Goal: Task Accomplishment & Management: Use online tool/utility

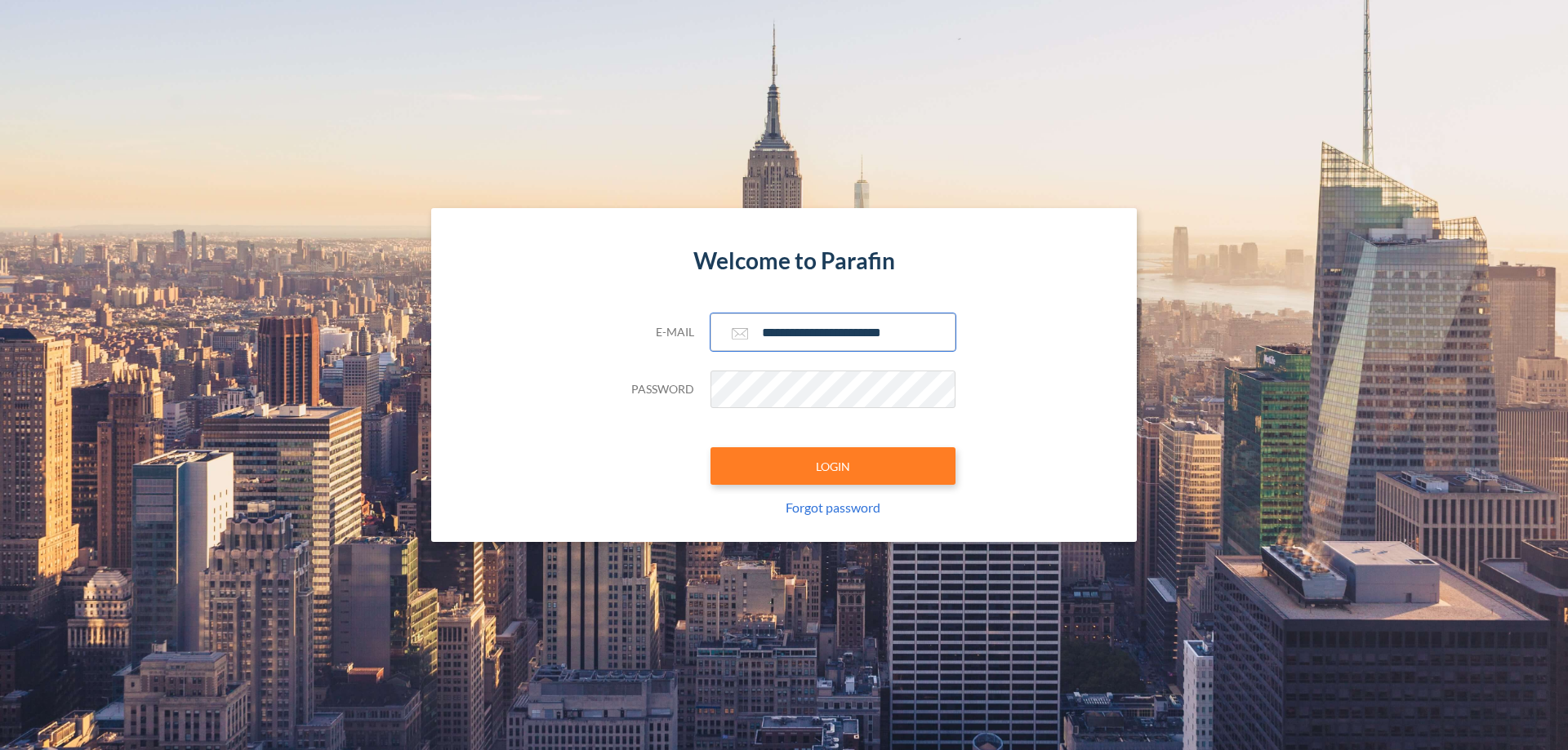
type input "**********"
click at [834, 466] on button "LOGIN" at bounding box center [833, 466] width 245 height 38
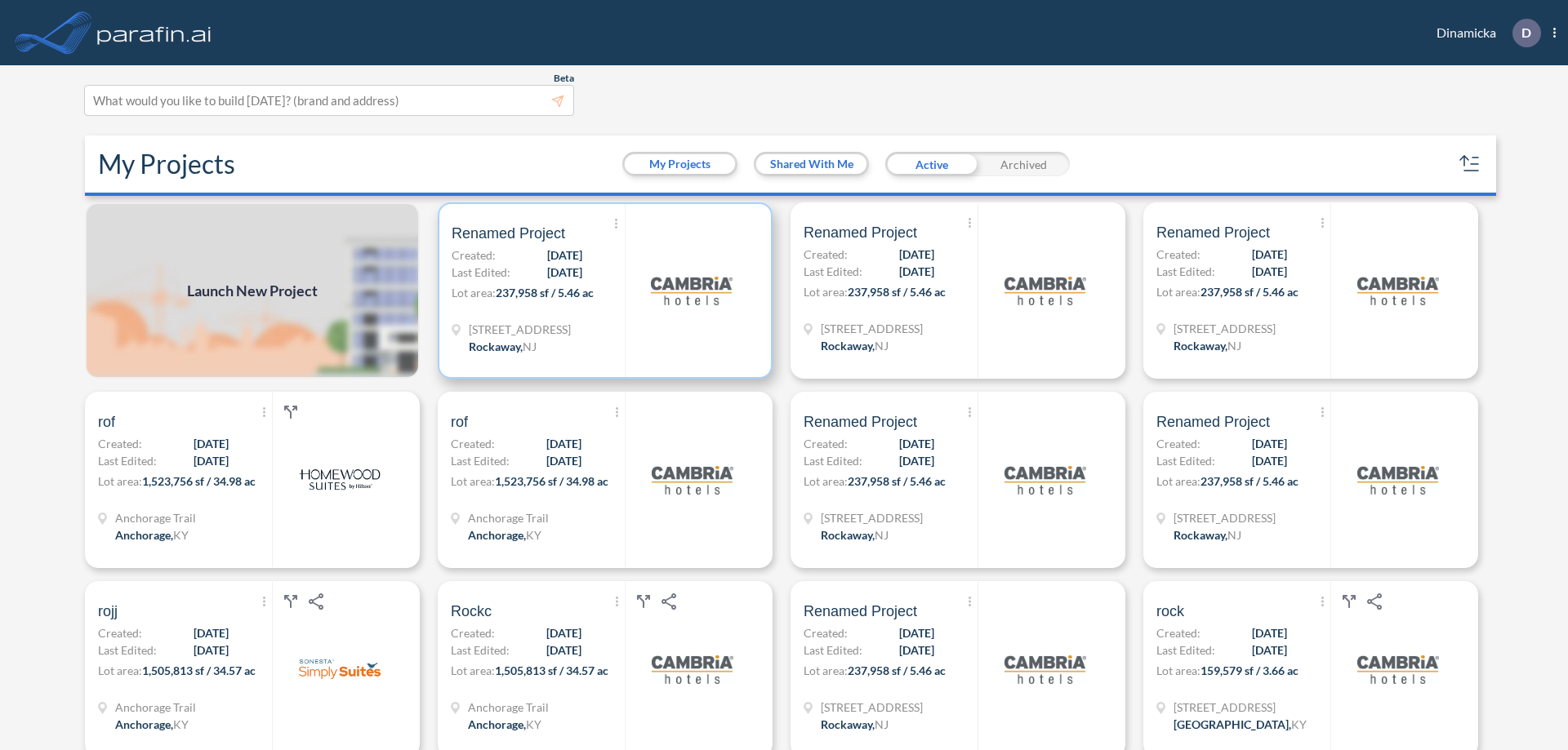
scroll to position [4, 0]
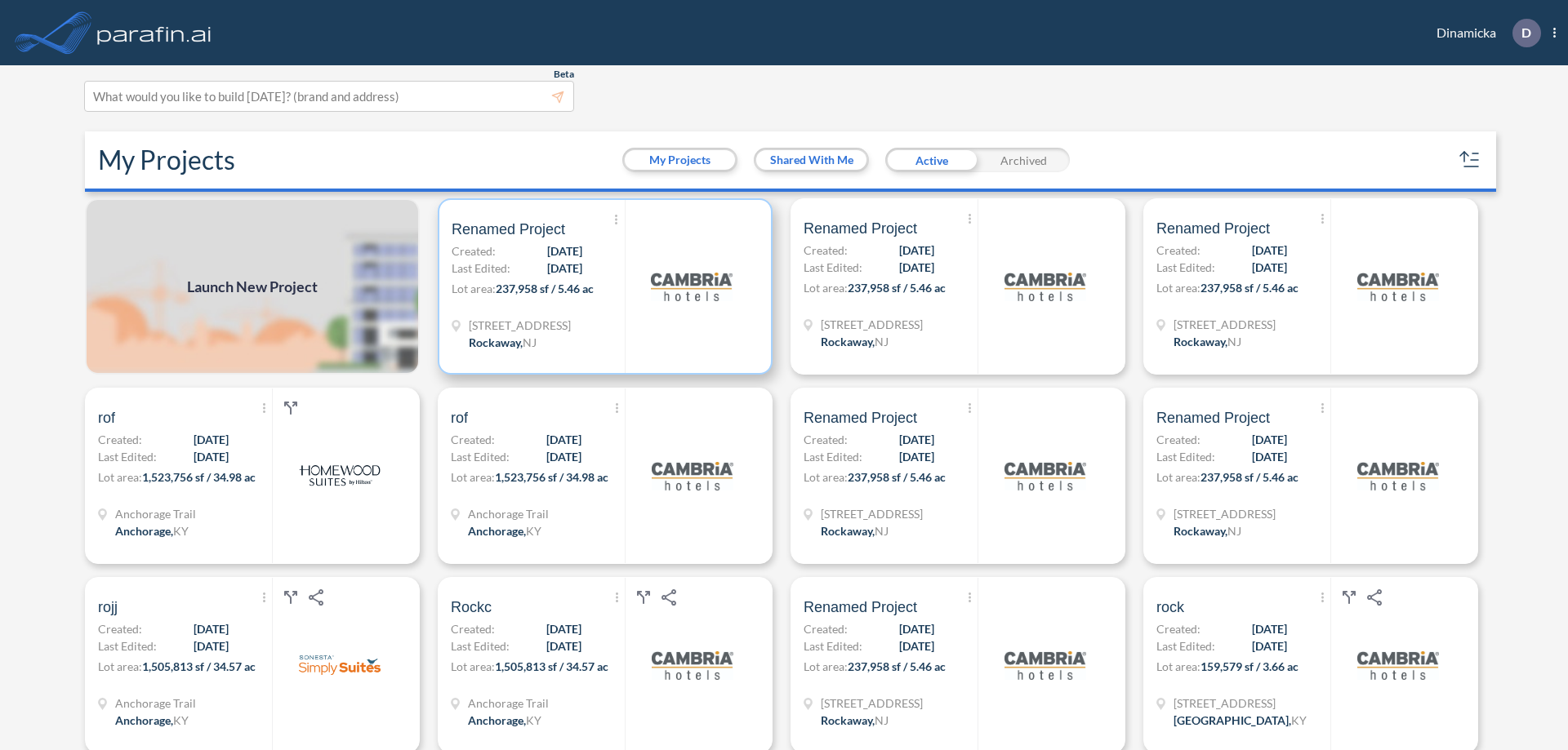
click at [602, 287] on p "Lot area: 237,958 sf / 5.46 ac" at bounding box center [539, 292] width 173 height 24
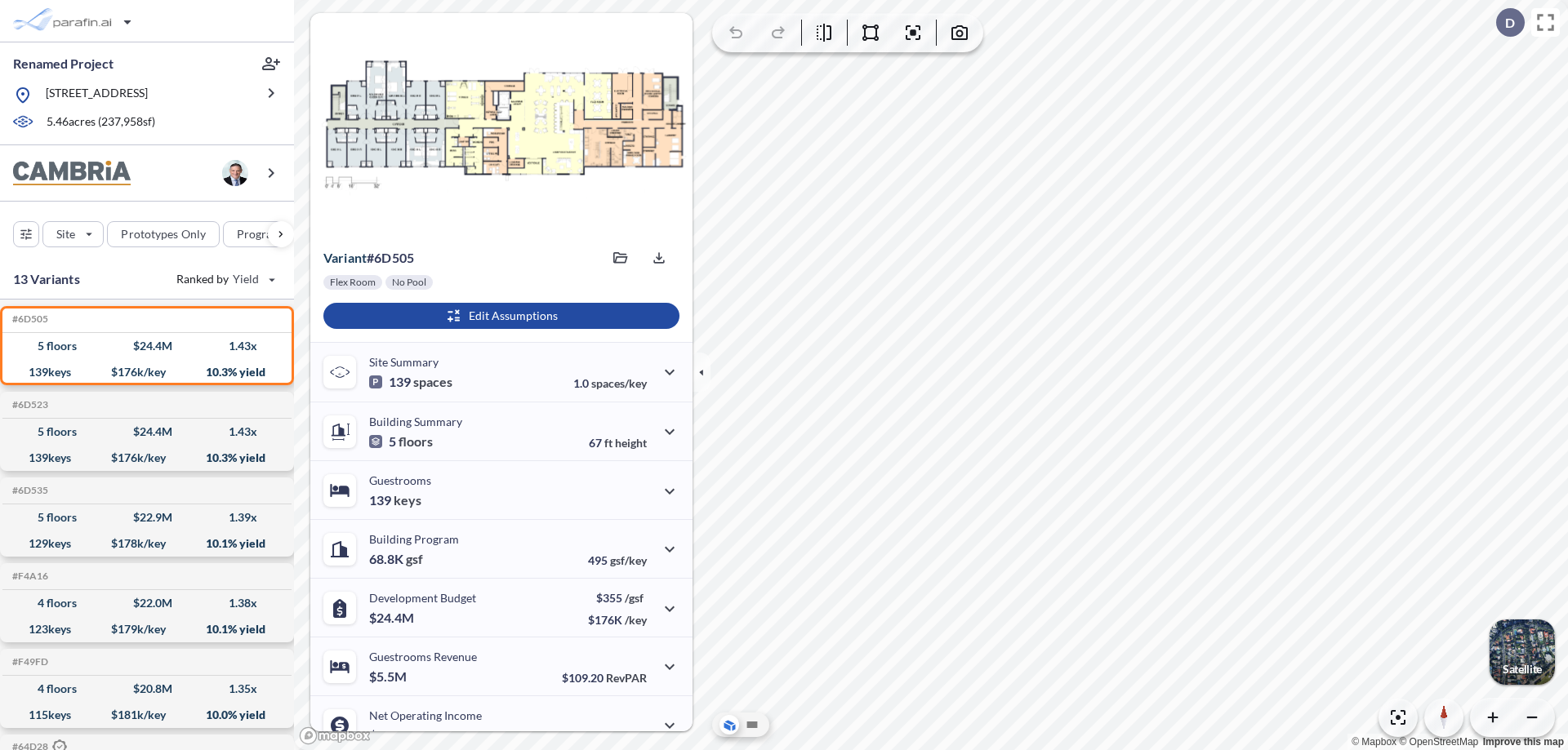
scroll to position [82, 0]
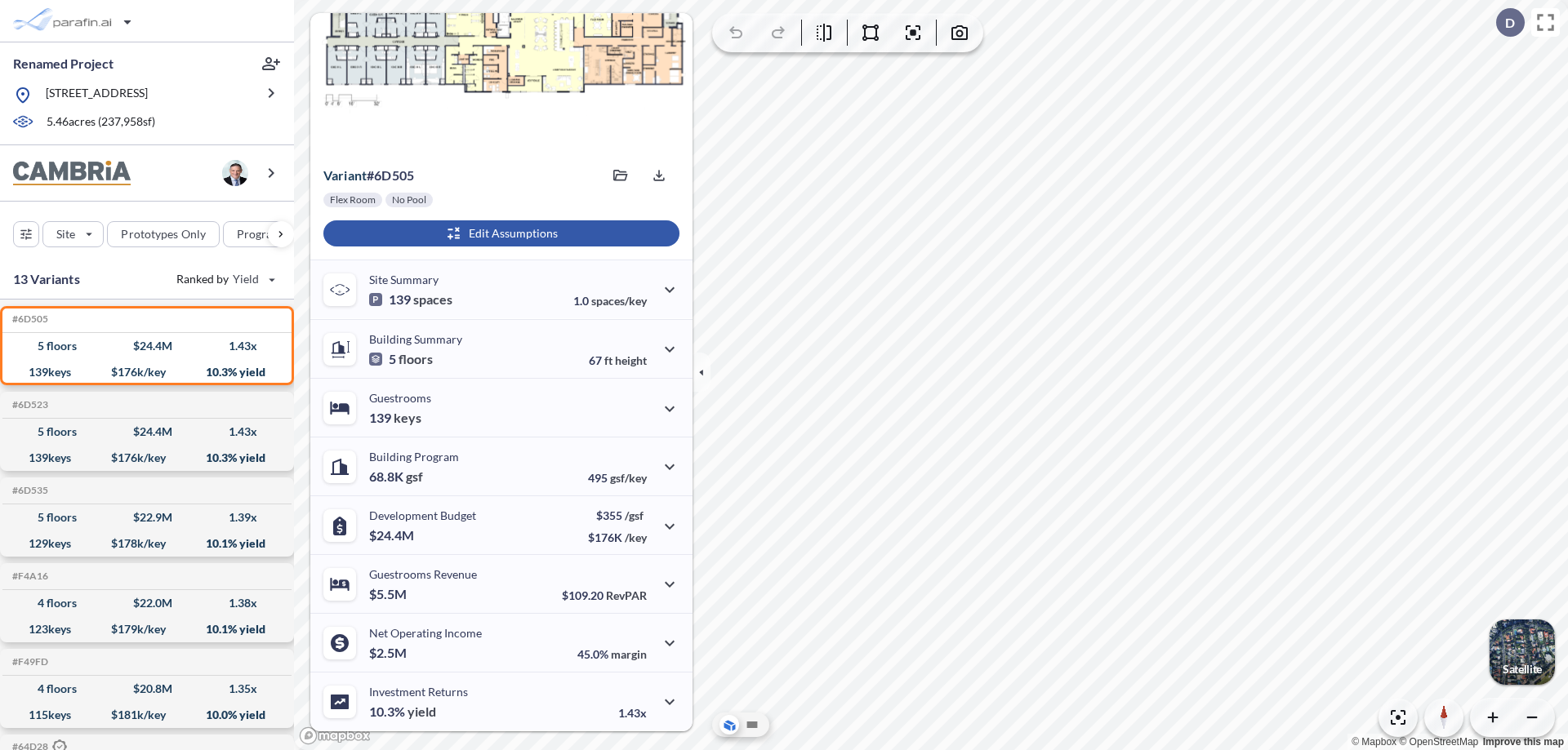
click at [499, 233] on div "button" at bounding box center [501, 233] width 356 height 26
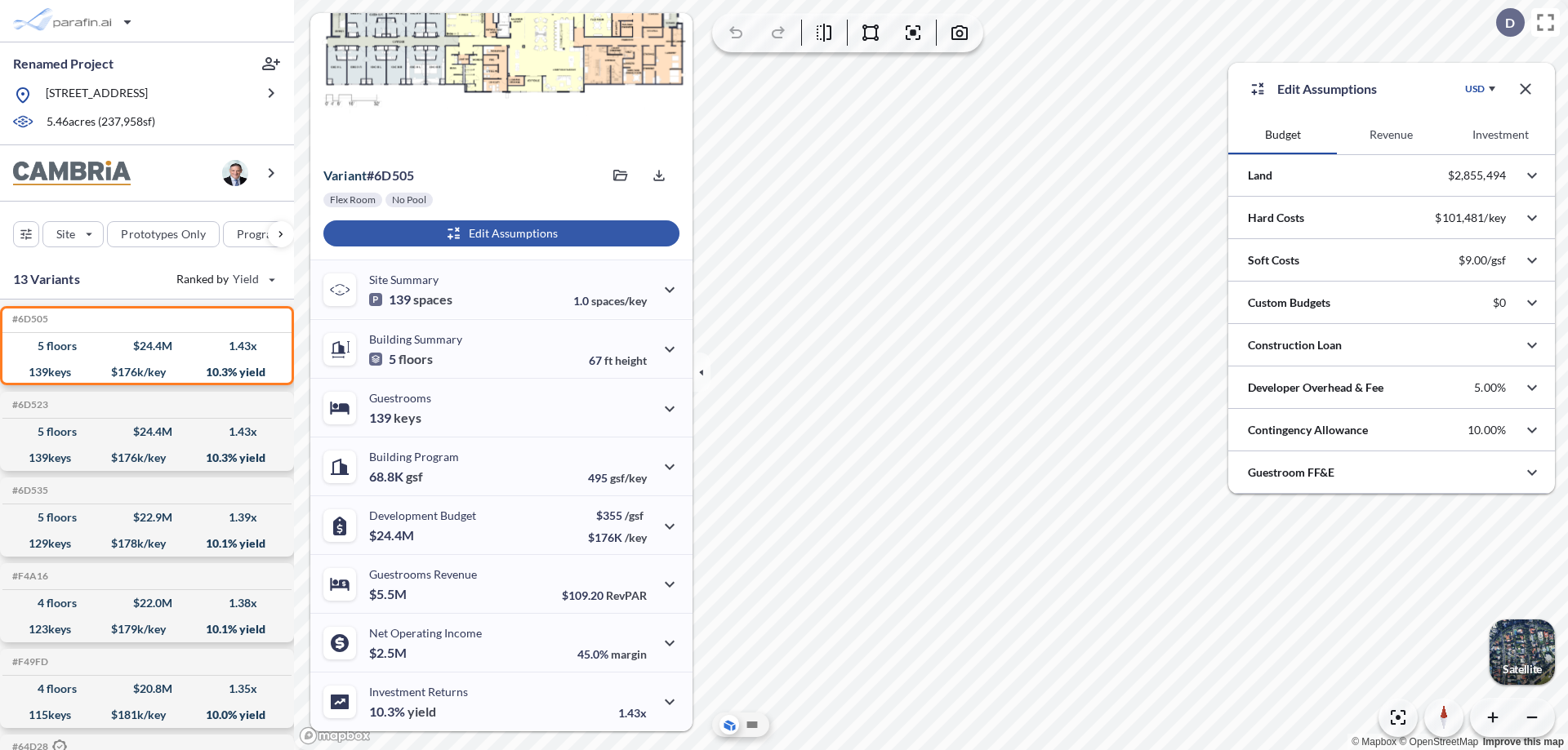
click at [1391, 135] on button "Revenue" at bounding box center [1392, 135] width 109 height 39
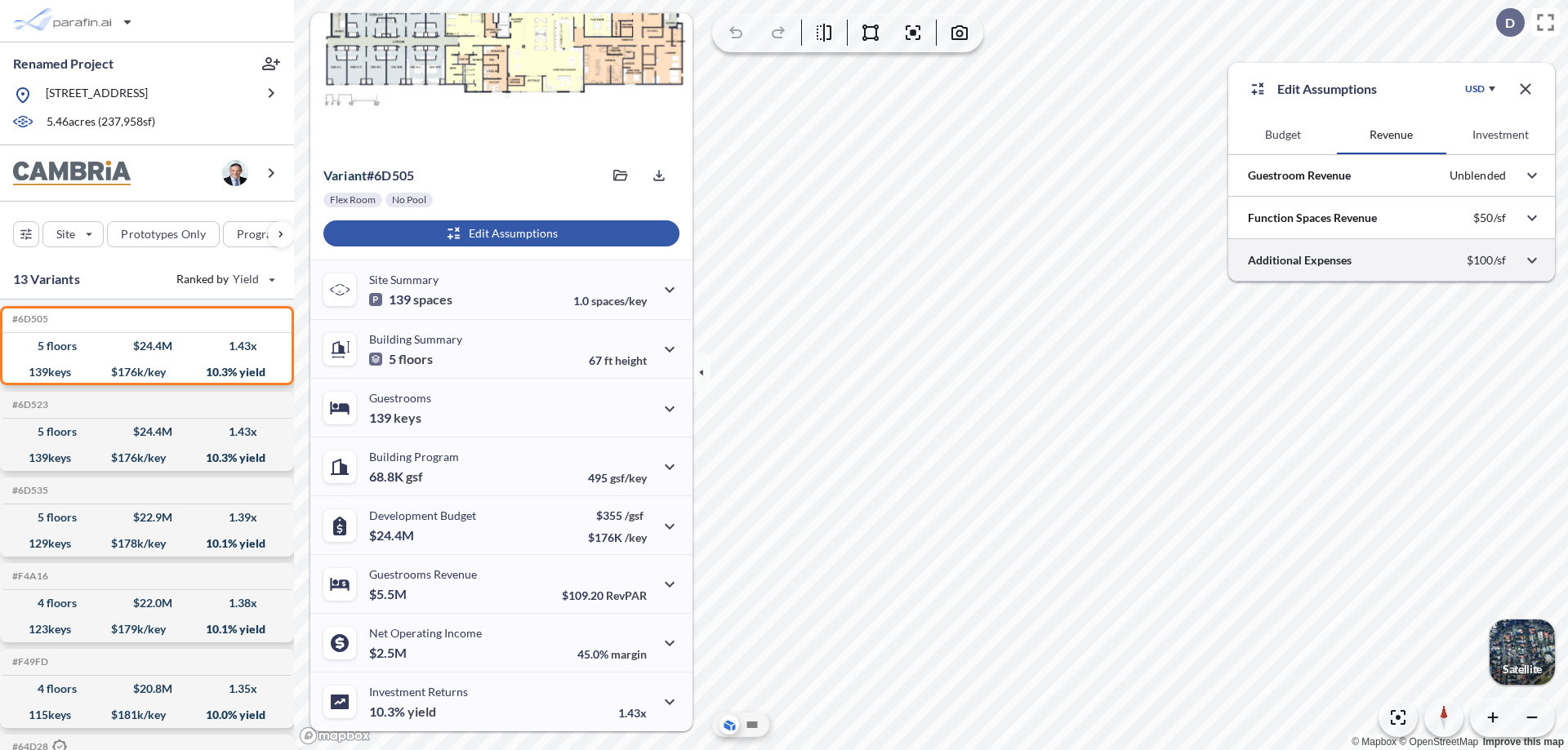
click at [1392, 261] on div at bounding box center [1392, 260] width 327 height 42
